Goal: Information Seeking & Learning: Learn about a topic

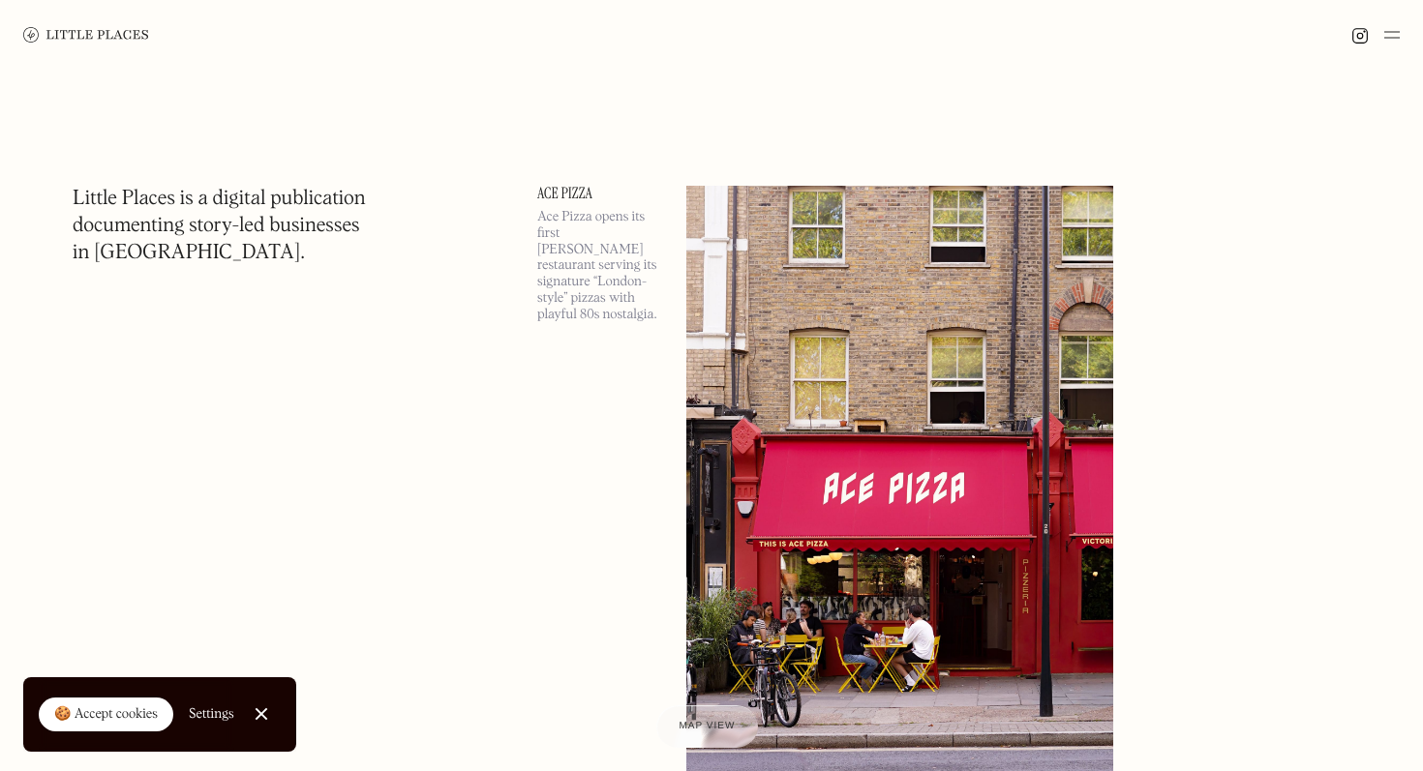
click at [1392, 26] on img at bounding box center [1391, 34] width 15 height 23
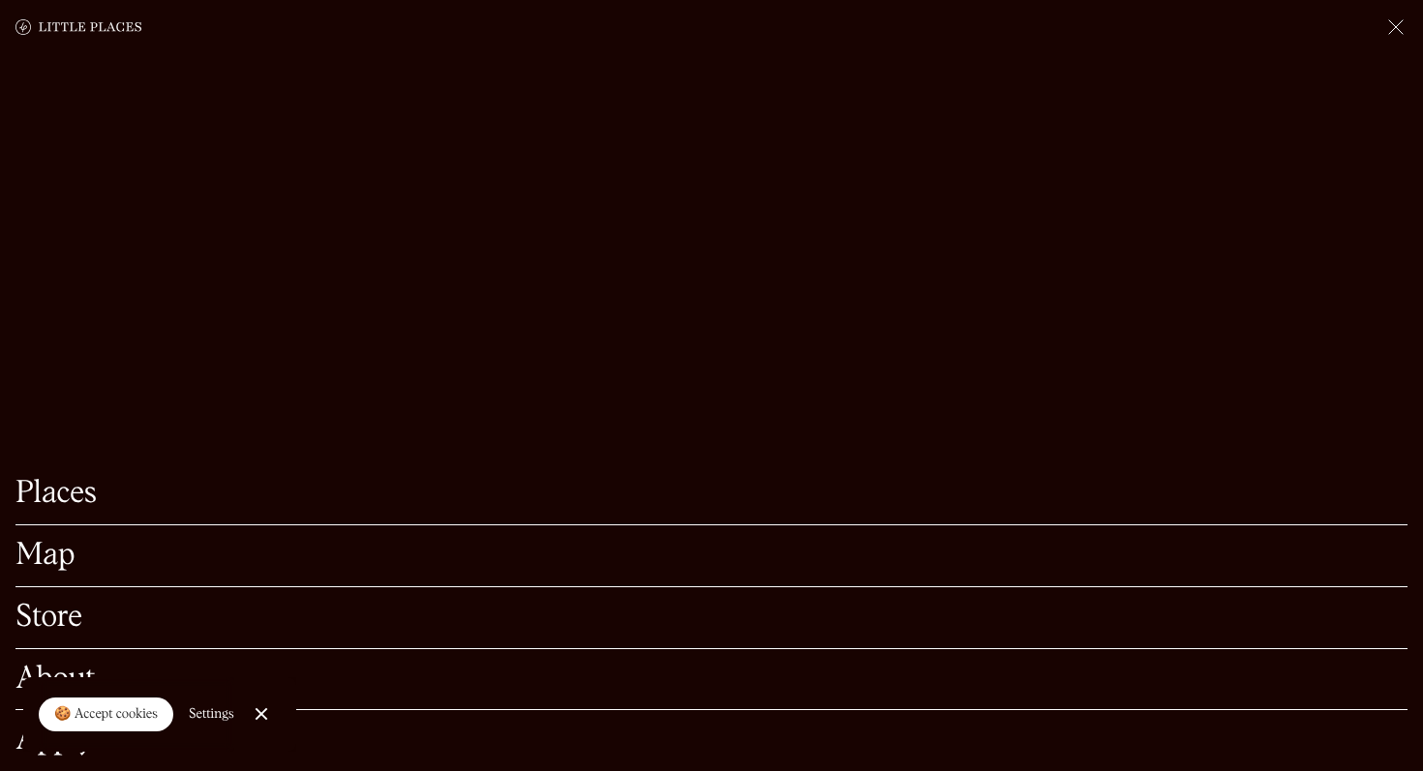
click at [52, 559] on link "Map" at bounding box center [711, 556] width 1392 height 30
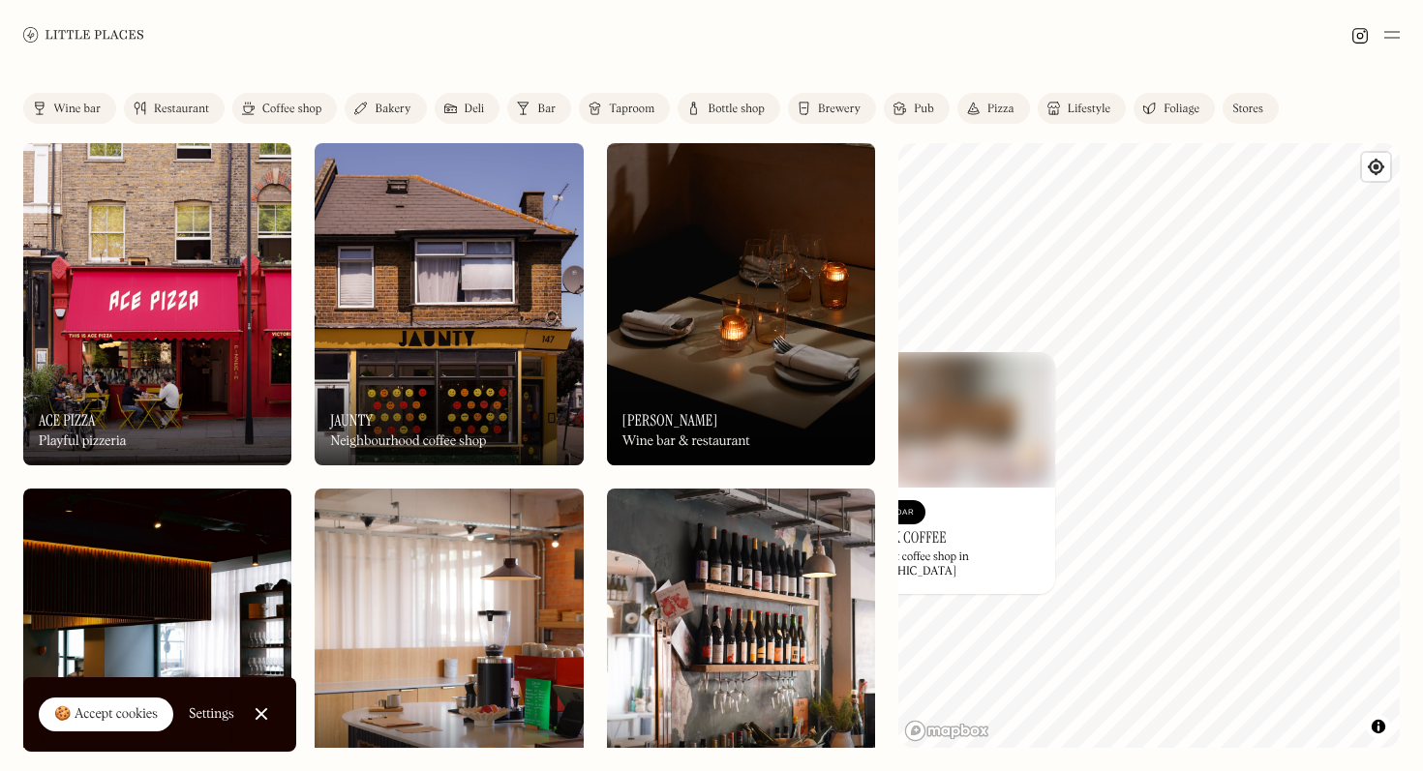
click at [981, 461] on div "© Mapbox © OpenStreetMap Improve this map On Our Radar Prufrock Coffee Independ…" at bounding box center [1148, 445] width 501 height 605
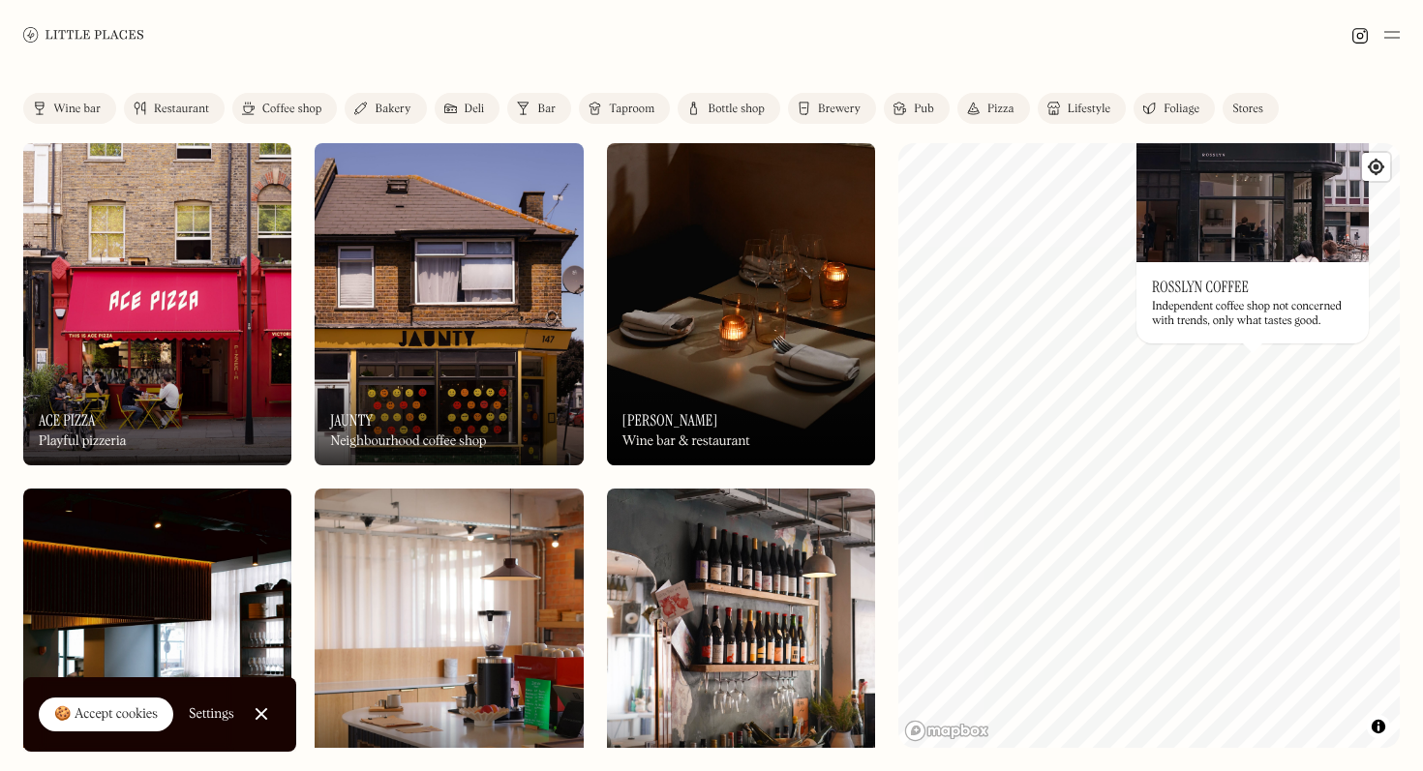
click at [172, 101] on link "Restaurant" at bounding box center [174, 108] width 101 height 31
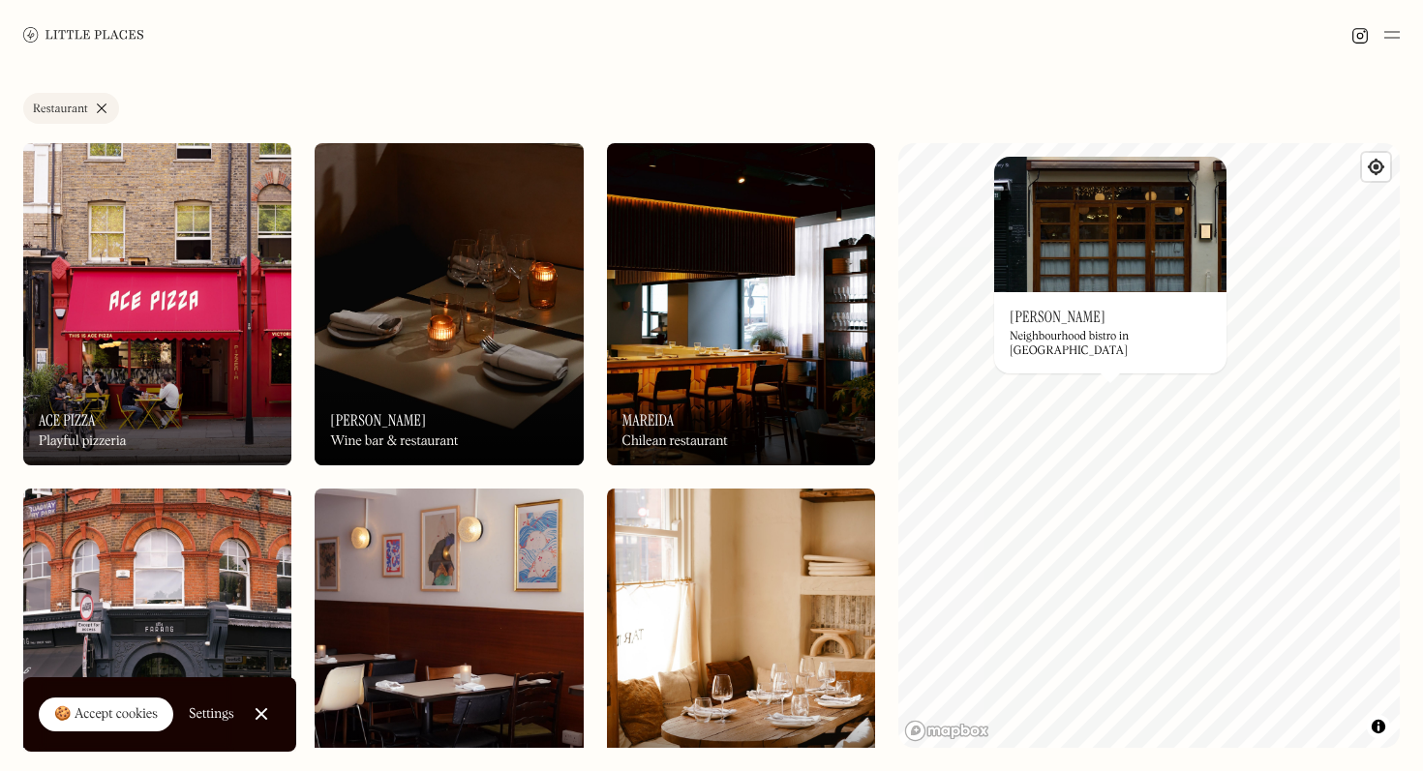
click at [1177, 406] on div "© Mapbox © OpenStreetMap Improve this map On Our Radar [PERSON_NAME] Neighbourh…" at bounding box center [1148, 445] width 501 height 605
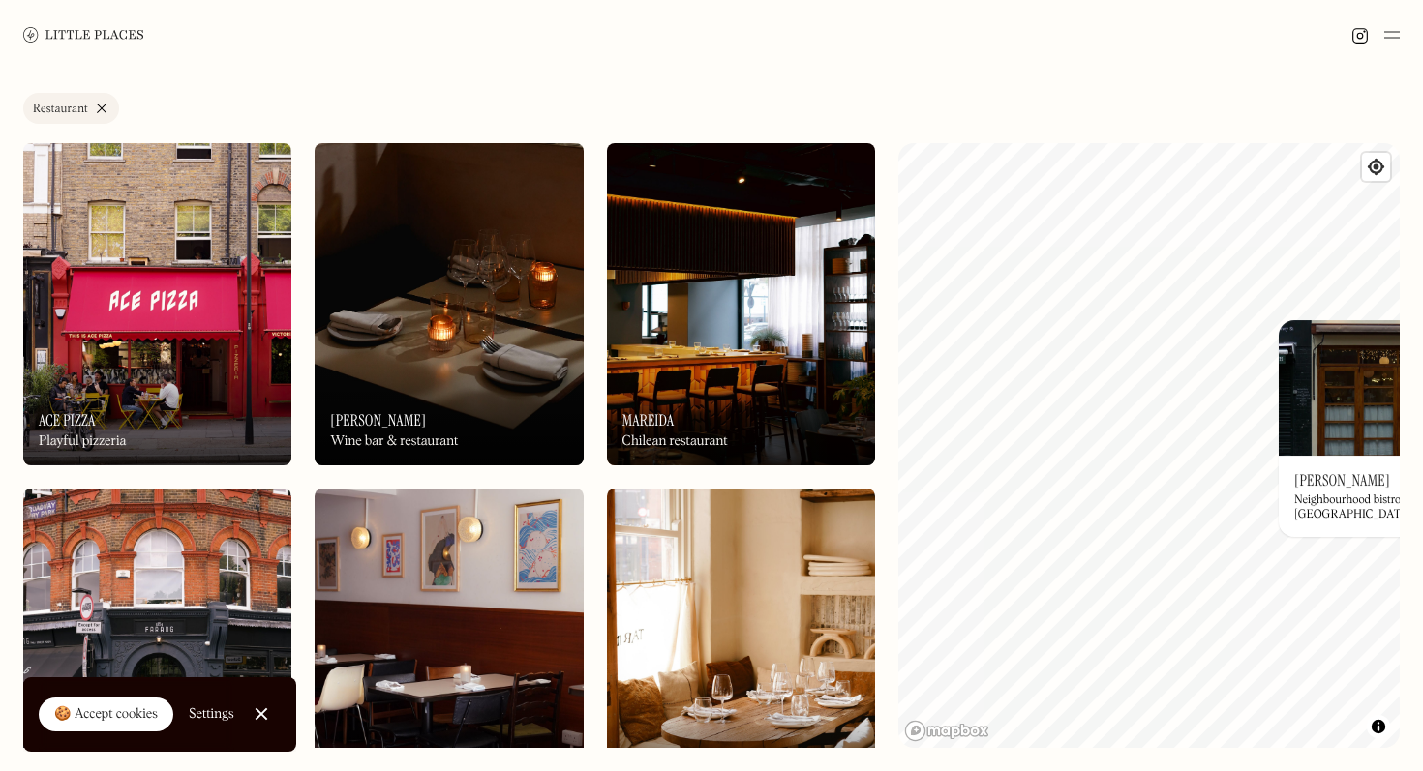
click at [1399, 461] on div "Label Restaurant Wine bar Restaurant Coffee shop Bakery Deli Bar Taproom Bottle…" at bounding box center [711, 421] width 1423 height 702
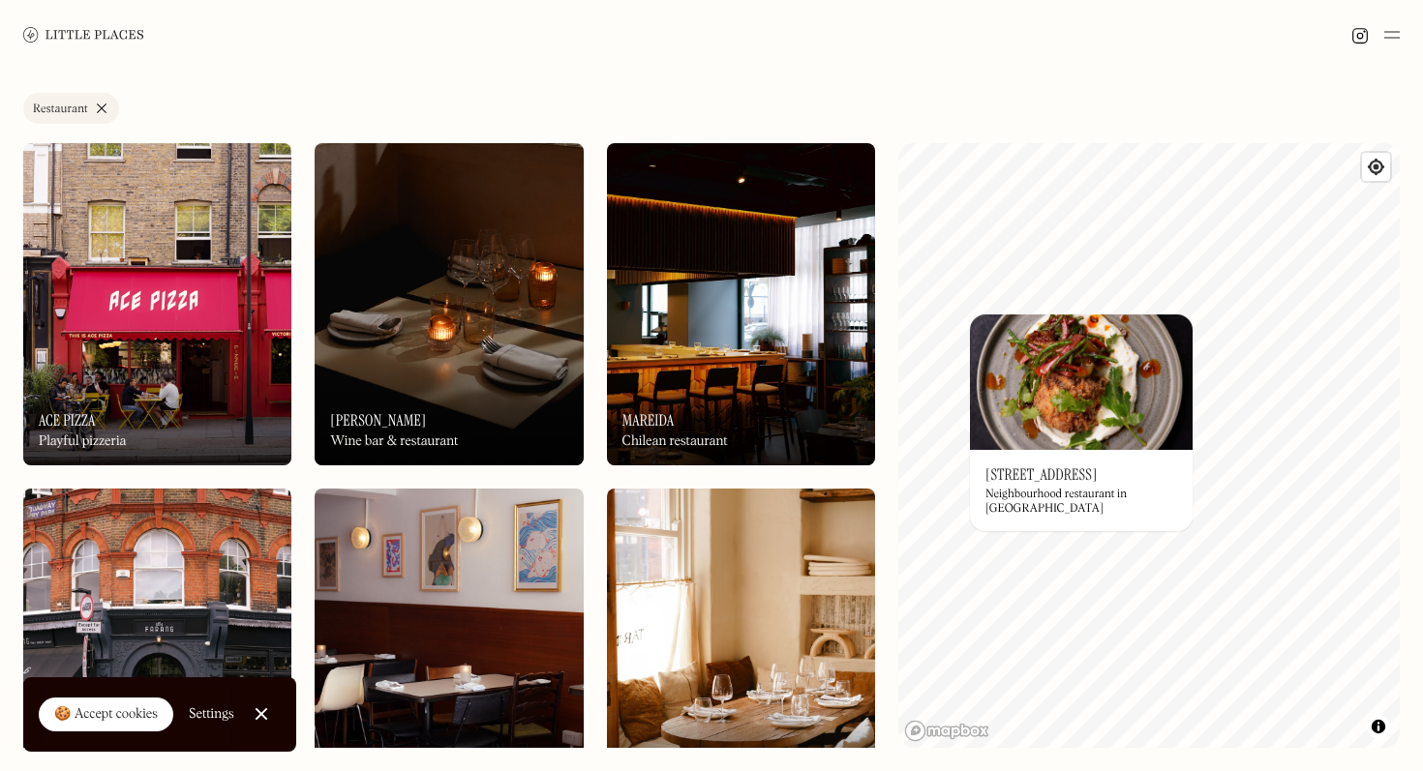
click at [871, 392] on div "Label Restaurant Wine bar Restaurant Coffee shop Bakery Deli Bar Taproom Bottle…" at bounding box center [711, 421] width 1423 height 702
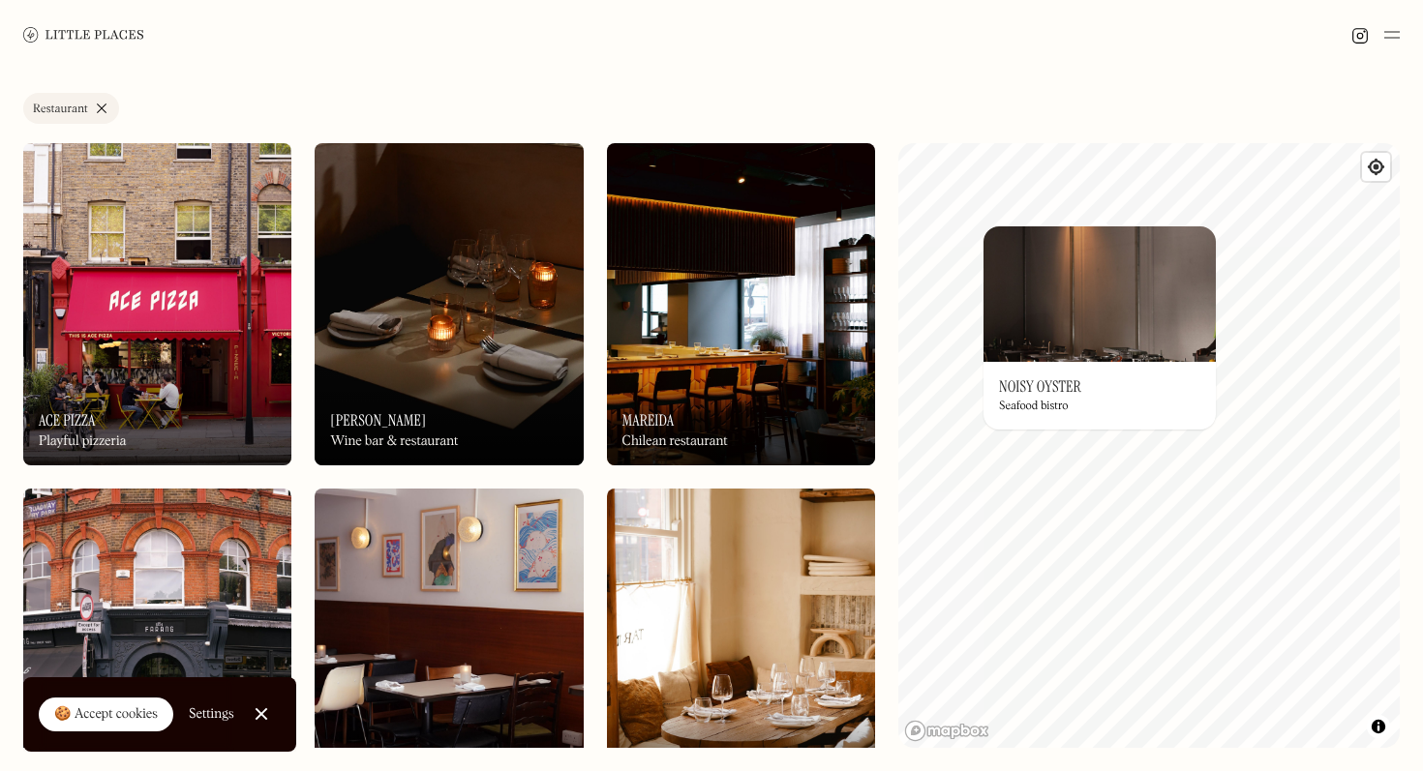
click at [1132, 227] on img at bounding box center [1099, 293] width 232 height 135
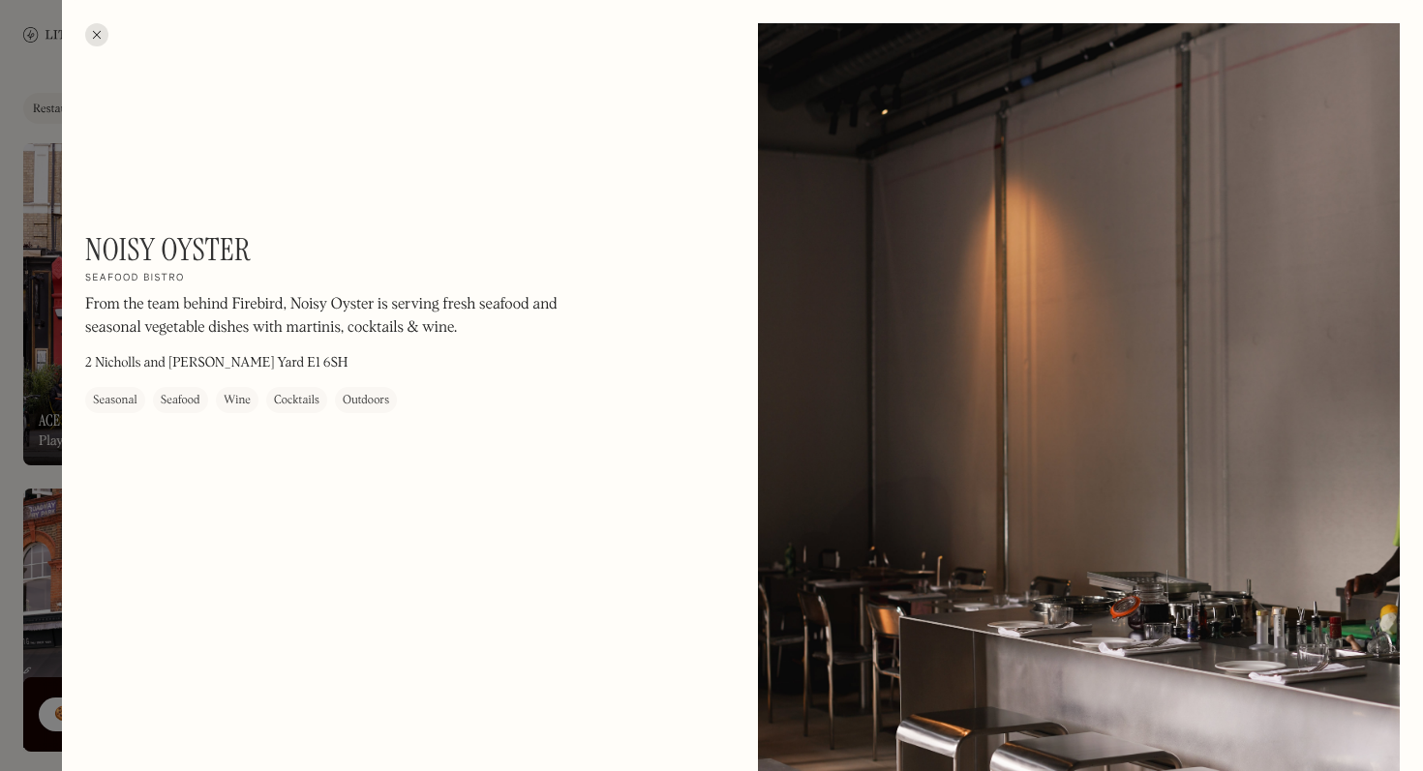
click at [93, 36] on div at bounding box center [96, 34] width 23 height 23
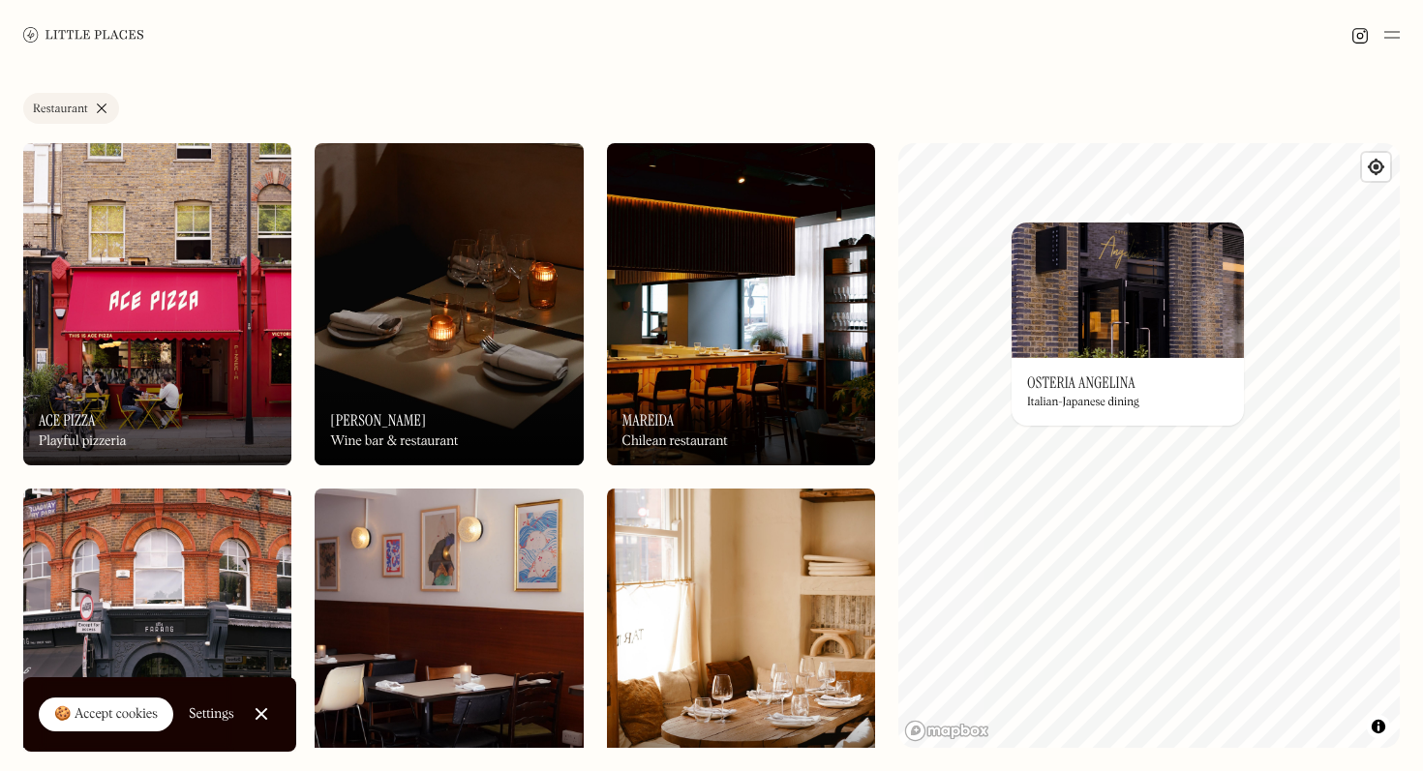
click at [1106, 397] on div "Italian-Japanese dining" at bounding box center [1083, 403] width 112 height 14
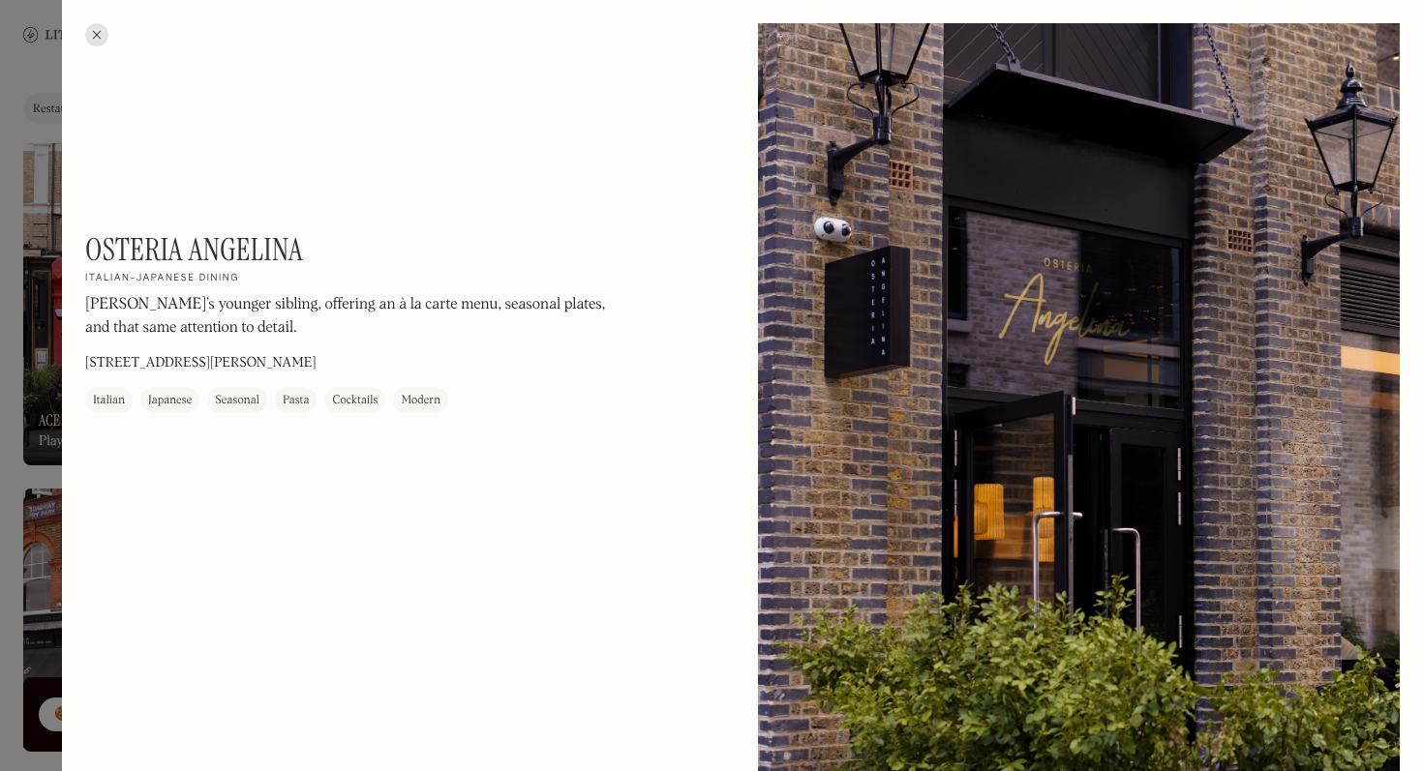
click at [90, 27] on div at bounding box center [96, 34] width 23 height 23
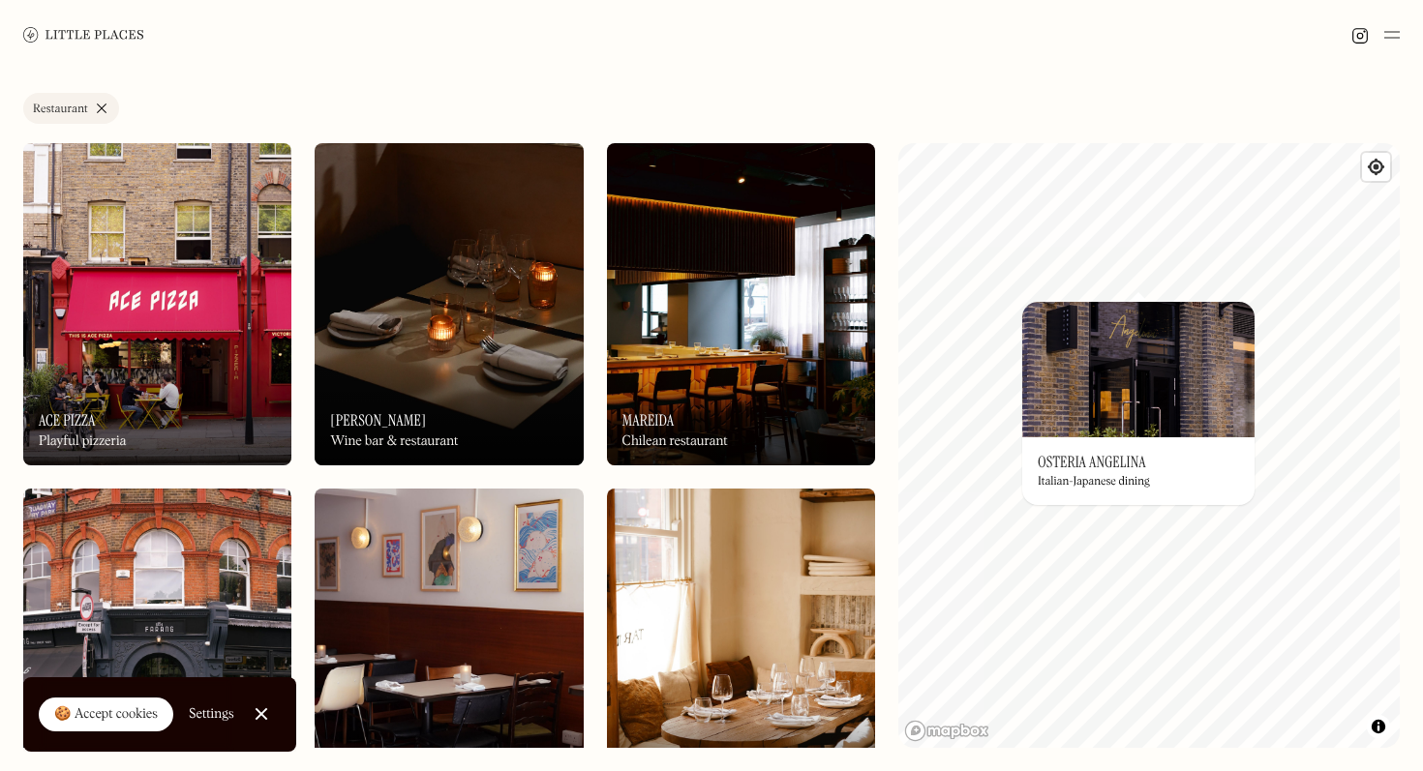
click at [1106, 453] on h3 "Osteria Angelina" at bounding box center [1092, 462] width 108 height 18
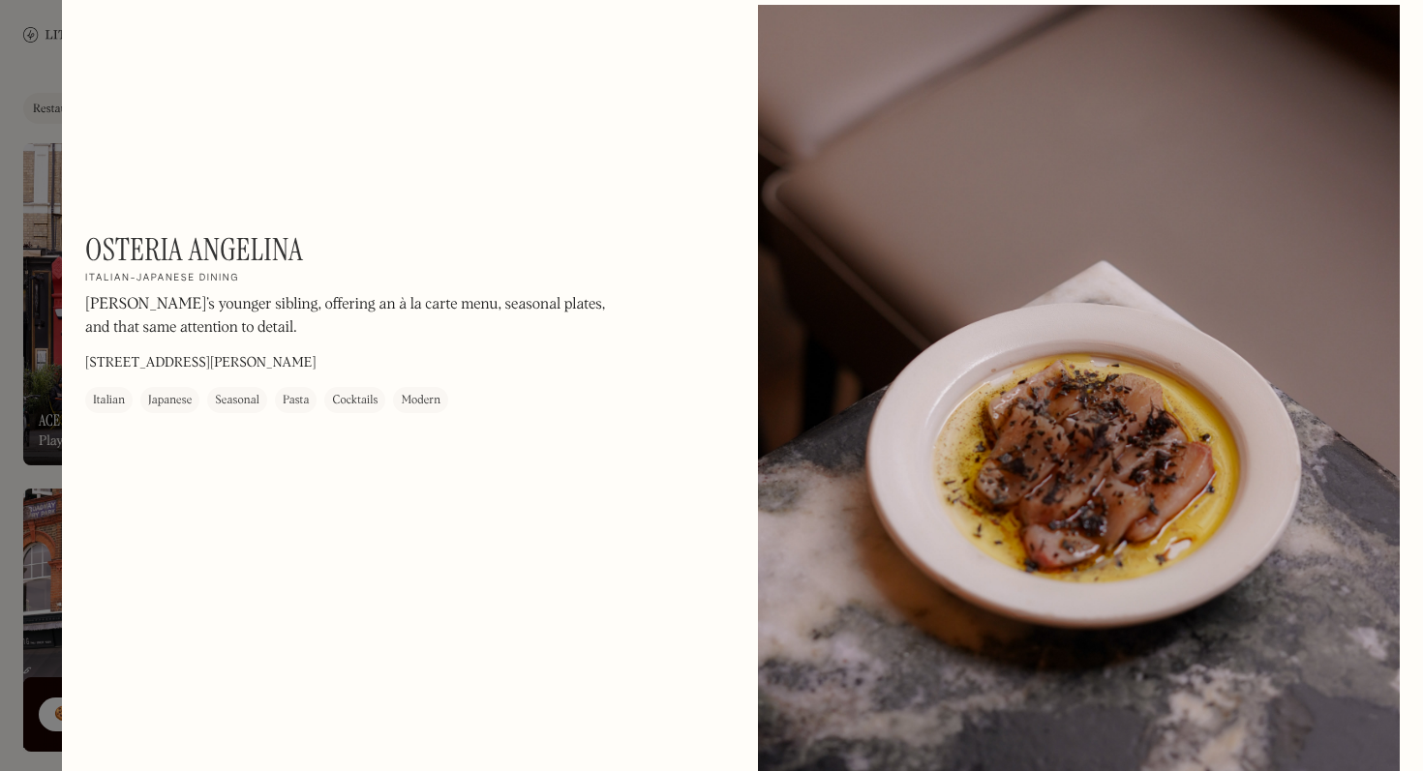
scroll to position [3032, 0]
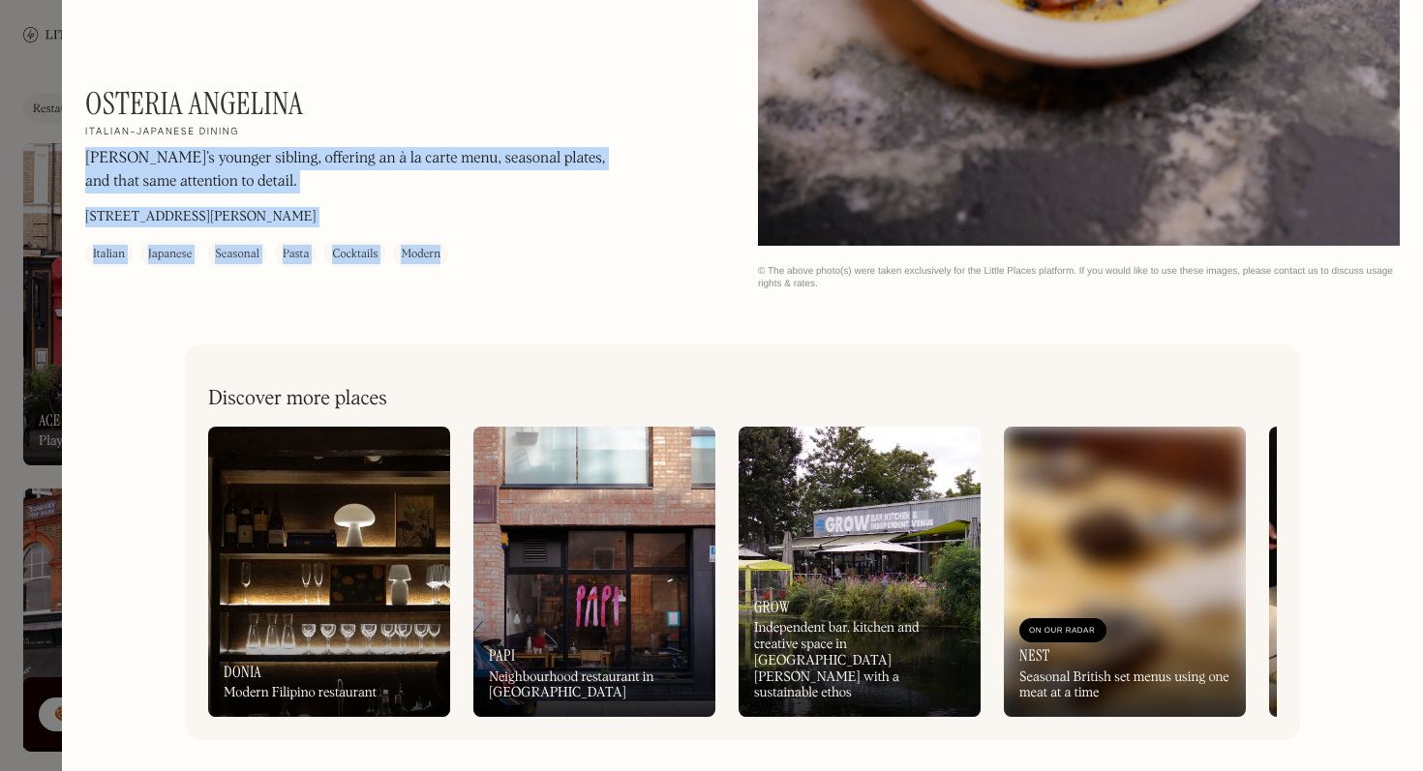
drag, startPoint x: 350, startPoint y: 106, endPoint x: 76, endPoint y: 105, distance: 273.9
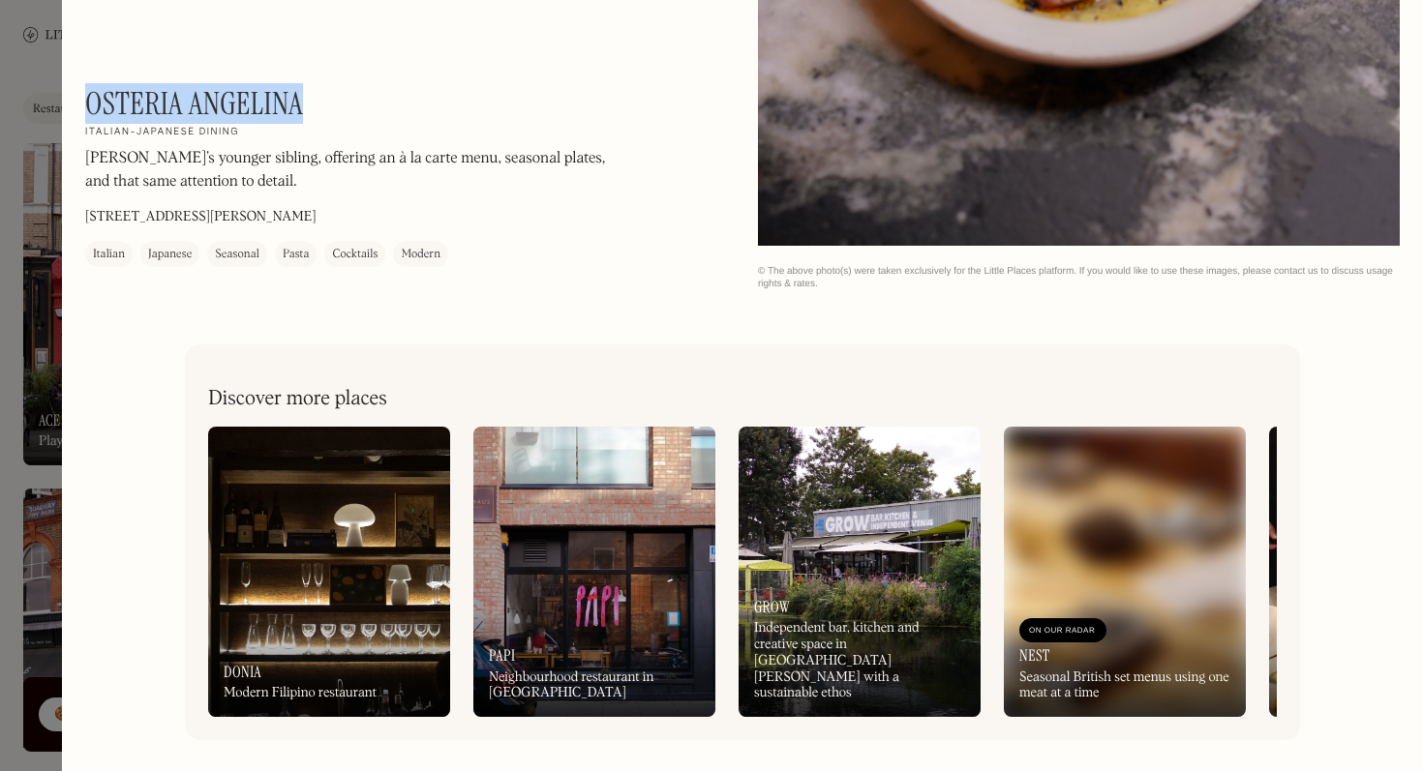
drag, startPoint x: 89, startPoint y: 105, endPoint x: 304, endPoint y: 98, distance: 215.0
click at [304, 98] on div "Osteria Angelina On Our Radar Italian-Japanese dining [PERSON_NAME]’s younger s…" at bounding box center [346, 176] width 523 height 182
copy h1 "Osteria Angelina"
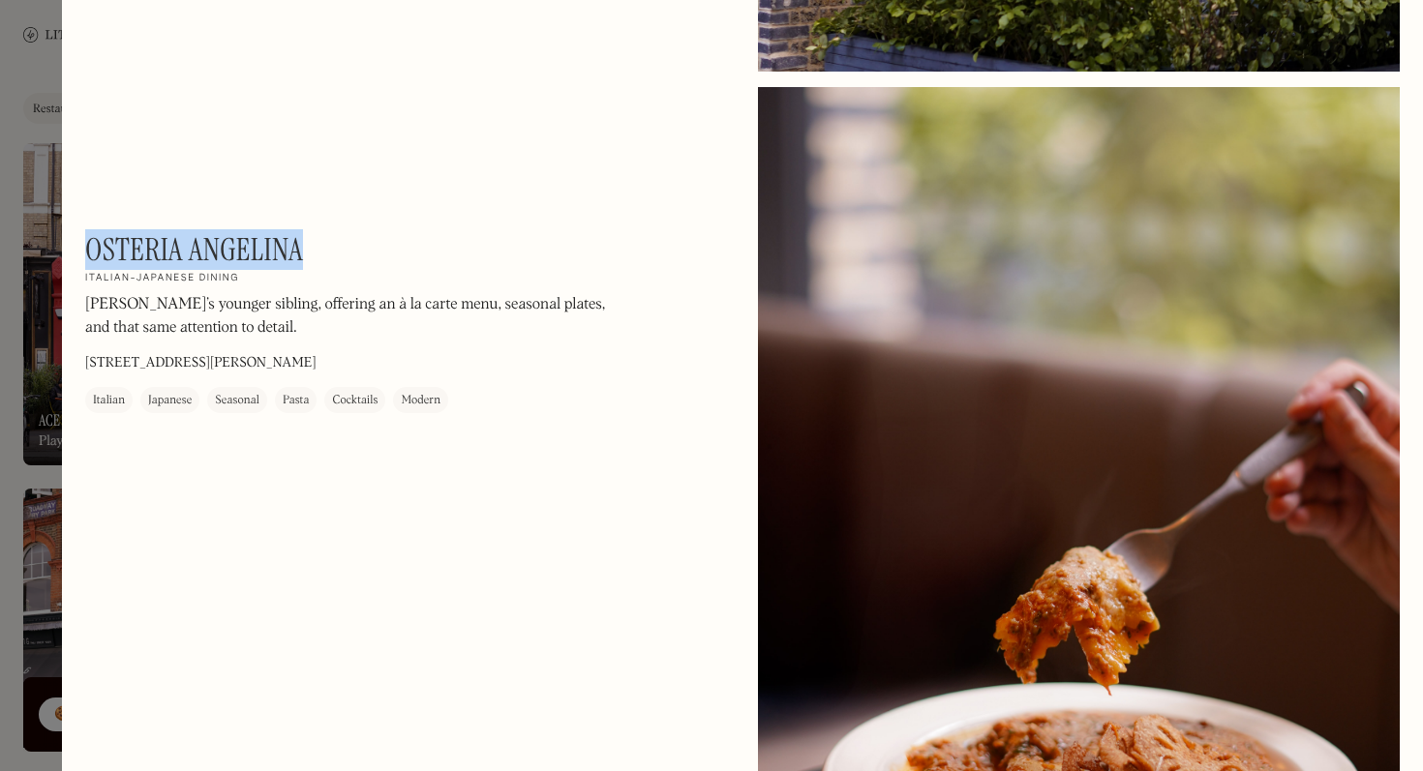
scroll to position [630, 0]
